Goal: Task Accomplishment & Management: Manage account settings

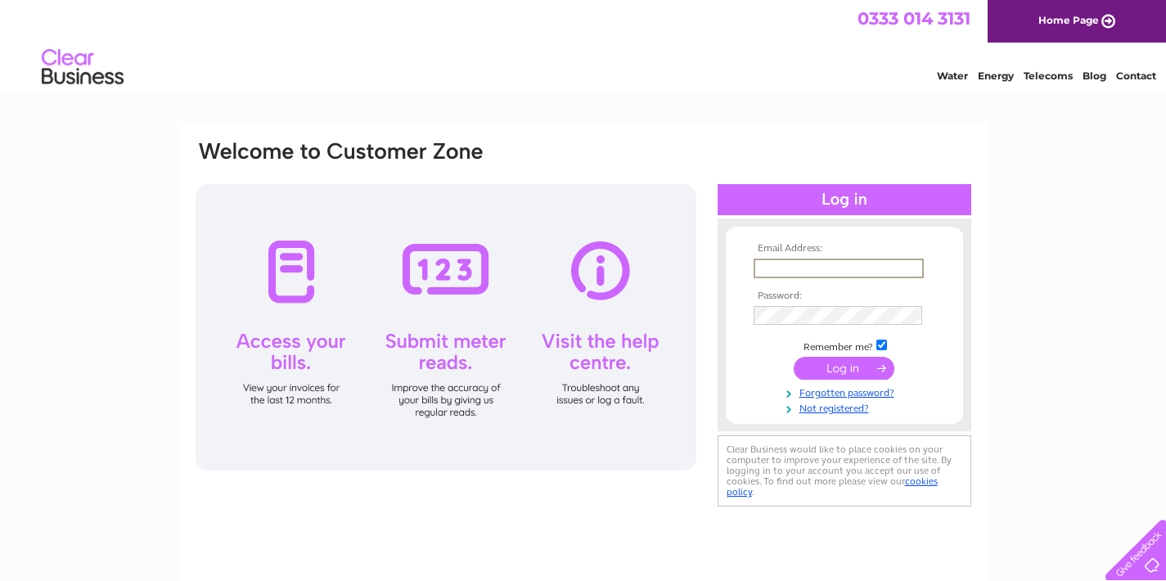
type input "[PERSON_NAME][EMAIL_ADDRESS][DOMAIN_NAME]"
click at [842, 364] on input "submit" at bounding box center [844, 368] width 101 height 23
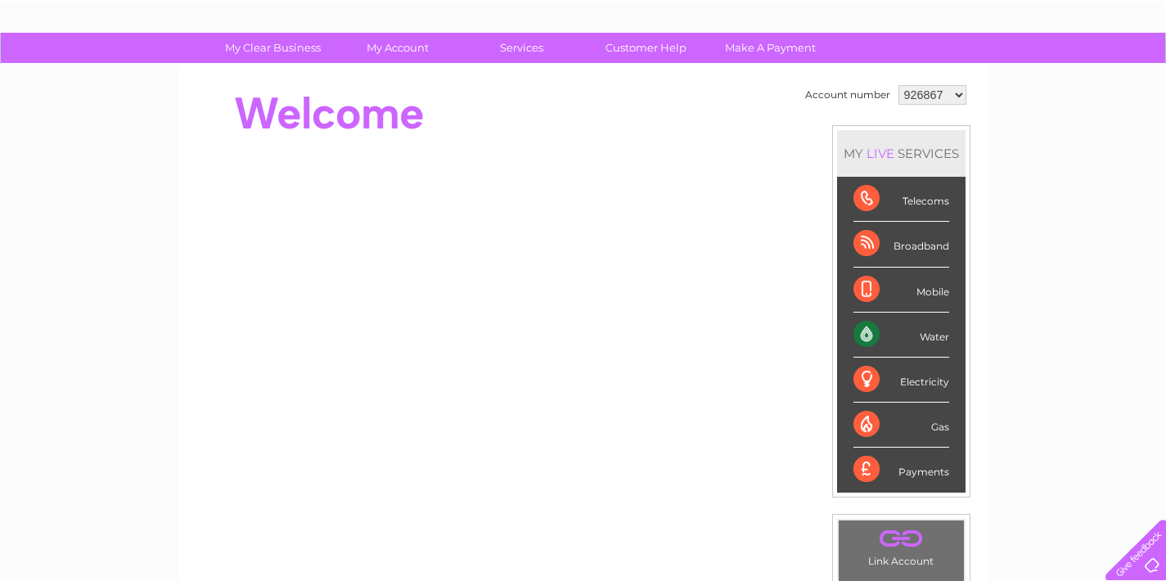
scroll to position [88, 0]
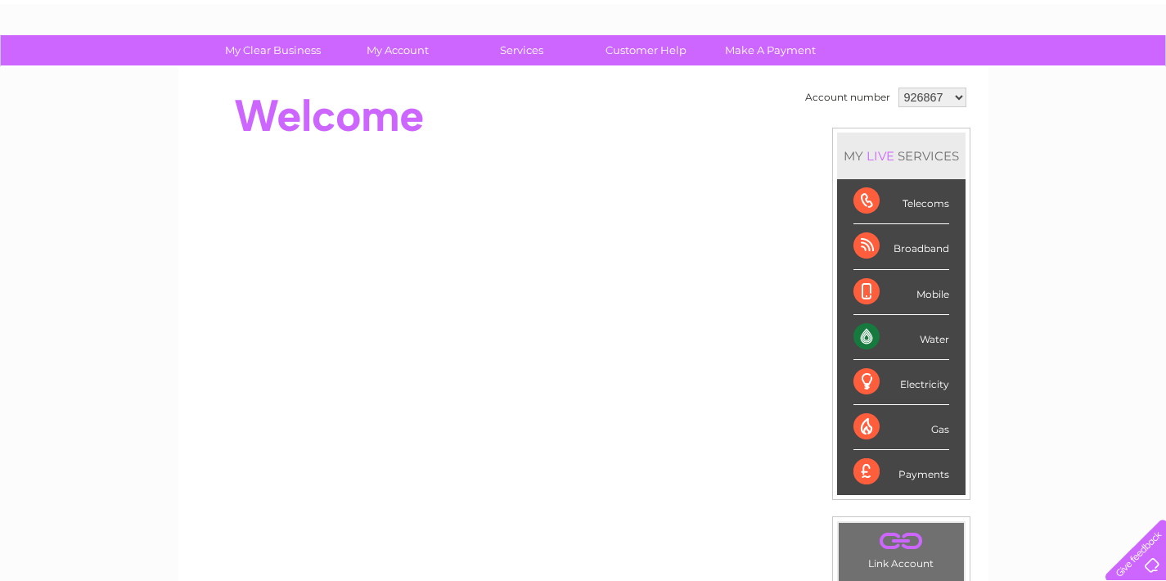
click at [872, 336] on div "Water" at bounding box center [902, 337] width 96 height 45
click at [867, 336] on div "Water" at bounding box center [902, 337] width 96 height 45
click at [867, 335] on div "Water" at bounding box center [902, 337] width 96 height 45
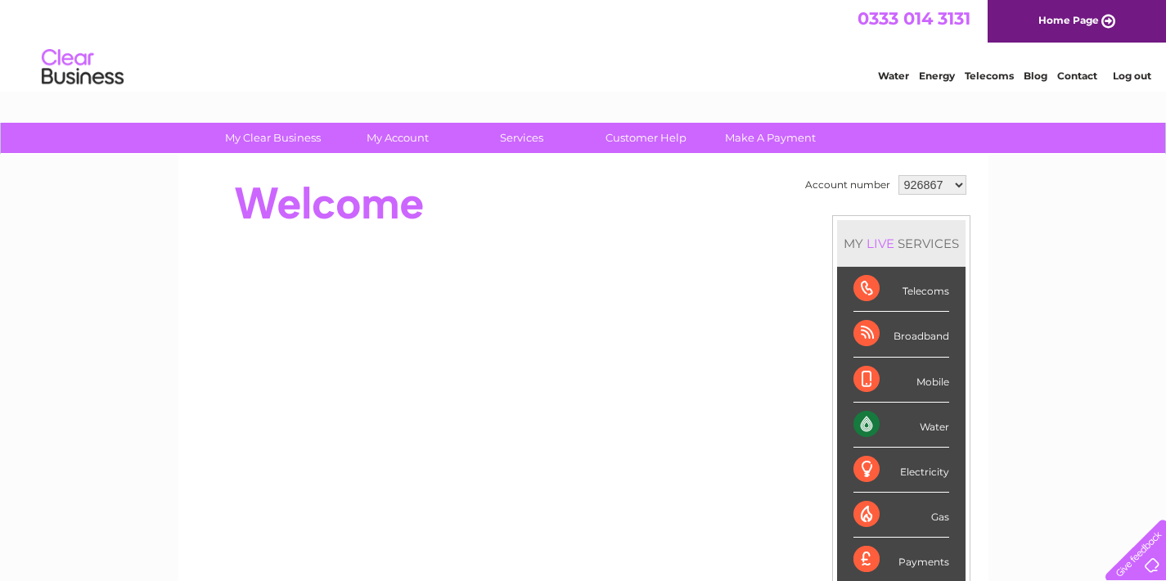
scroll to position [0, 0]
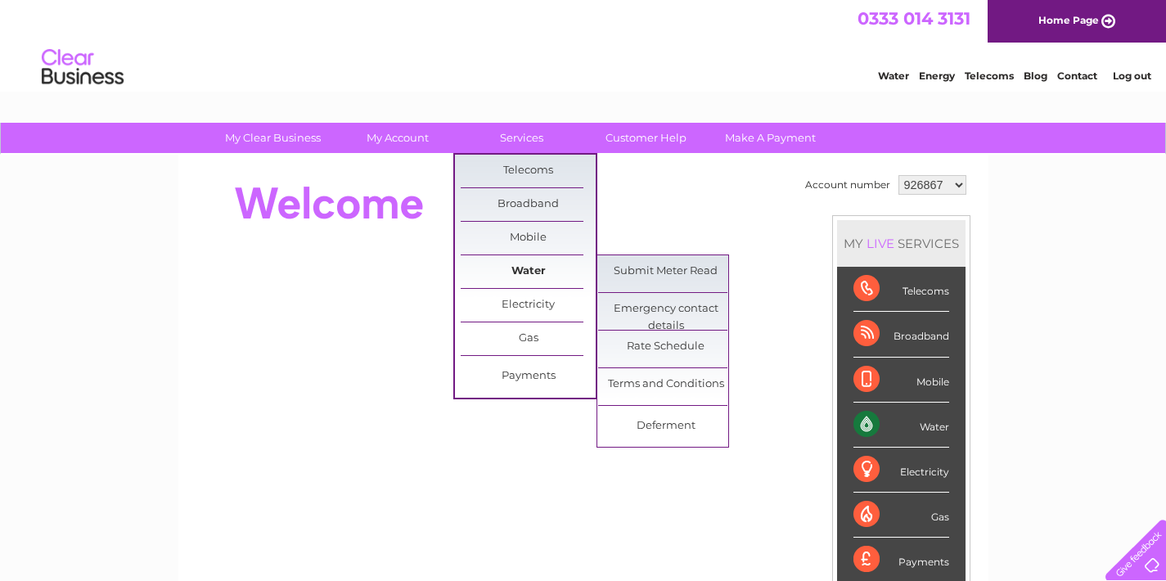
click at [531, 268] on link "Water" at bounding box center [528, 271] width 135 height 33
click at [657, 345] on link "Rate Schedule" at bounding box center [665, 347] width 135 height 33
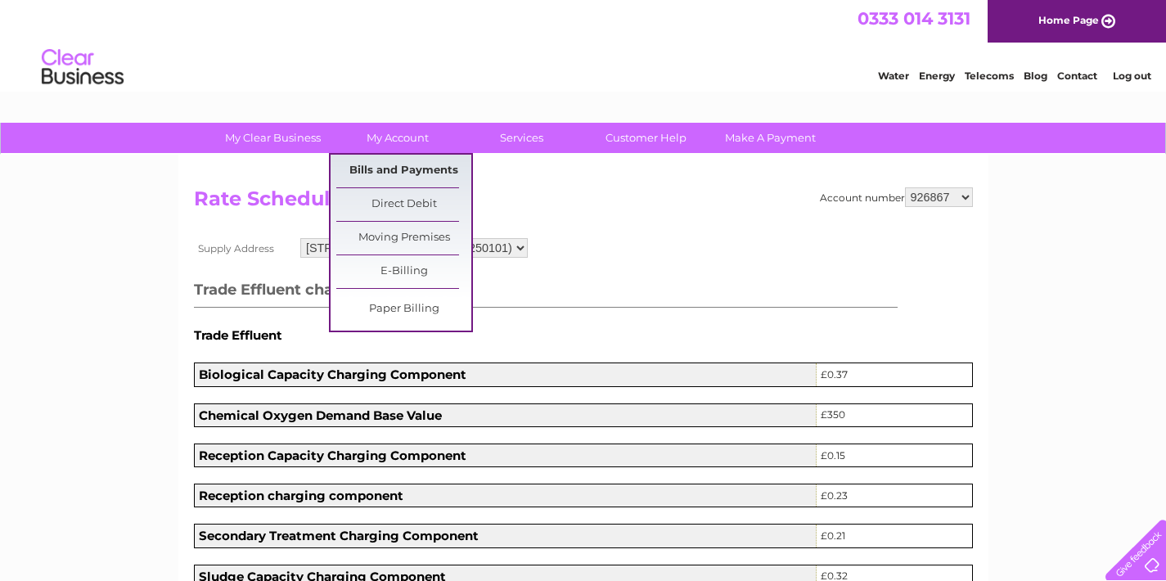
click at [412, 168] on link "Bills and Payments" at bounding box center [403, 171] width 135 height 33
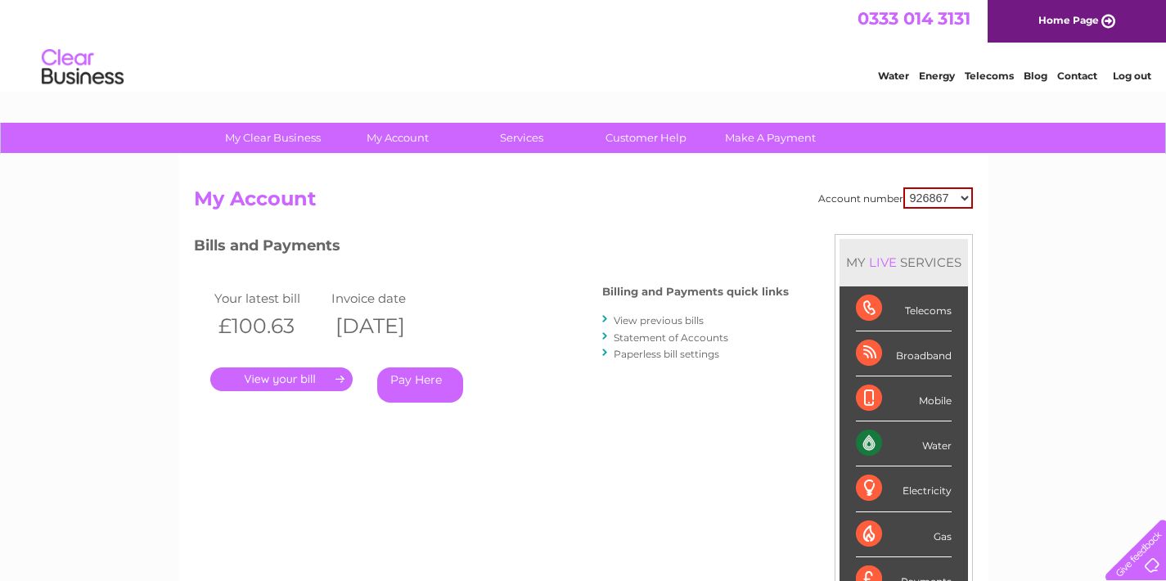
click at [288, 377] on link "." at bounding box center [281, 379] width 142 height 24
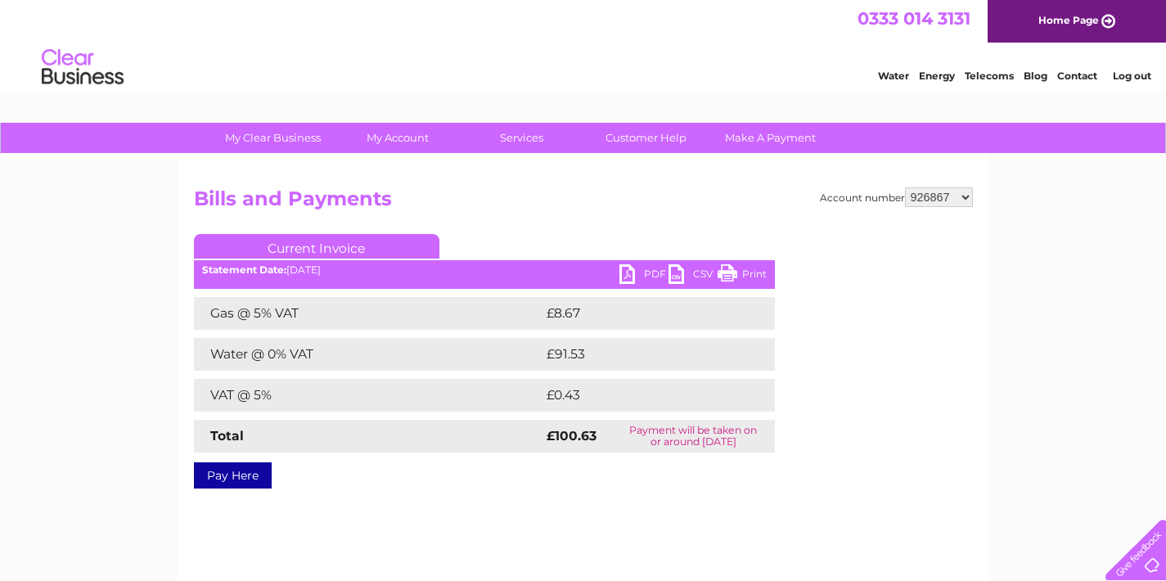
click at [627, 270] on link "PDF" at bounding box center [644, 276] width 49 height 24
